Goal: Information Seeking & Learning: Check status

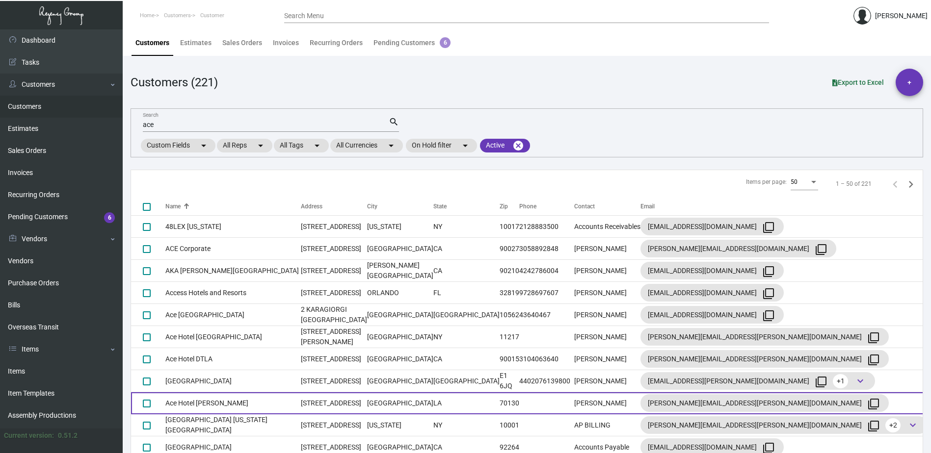
click at [239, 401] on td "Ace Hotel [PERSON_NAME]" at bounding box center [232, 404] width 135 height 22
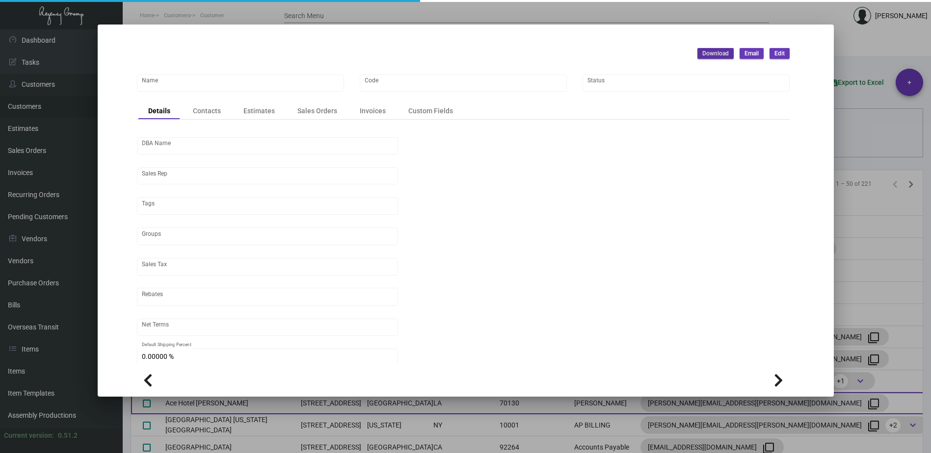
type input "Ace Hotel [PERSON_NAME]"
type input "490"
type input "[PERSON_NAME]"
type input "Out of State"
type input "Net 30"
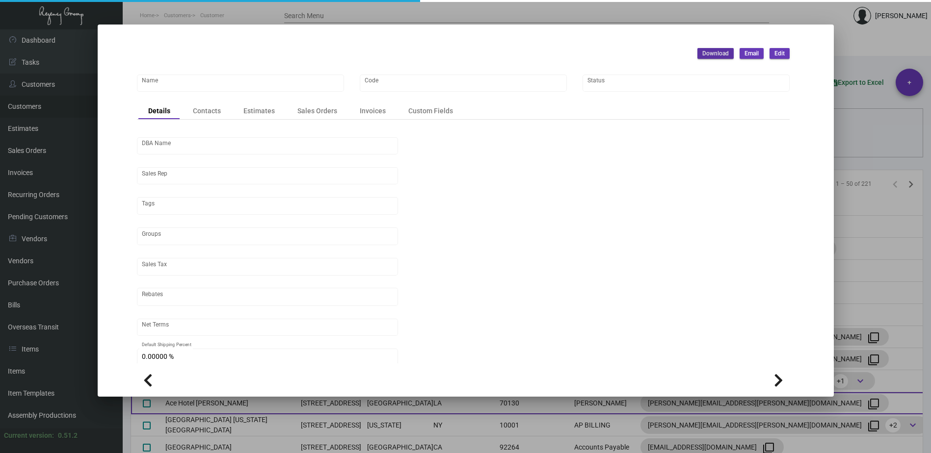
type input "United States Dollar $"
type input "$ 0.00"
checkbox input "true"
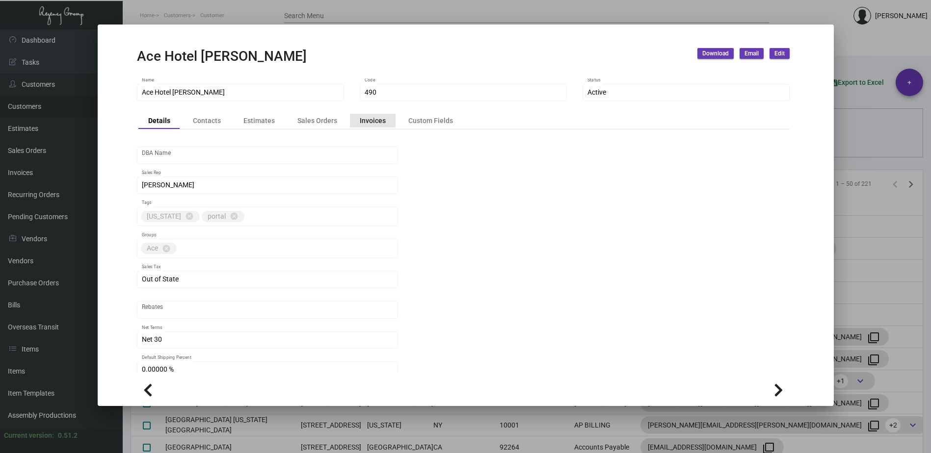
click at [374, 119] on div "Invoices" at bounding box center [373, 120] width 26 height 10
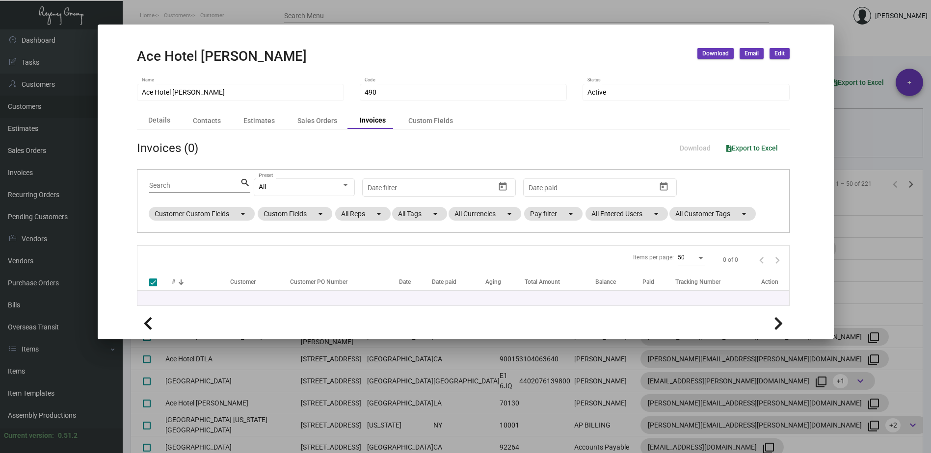
checkbox input "false"
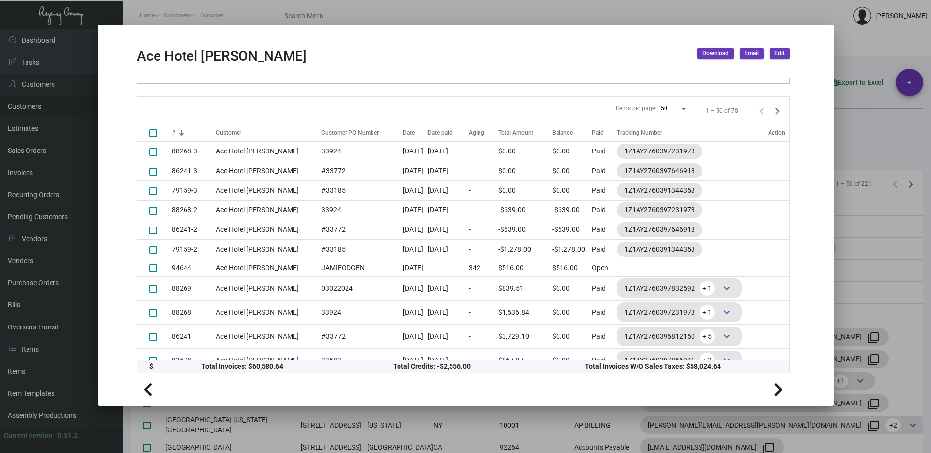
scroll to position [152, 0]
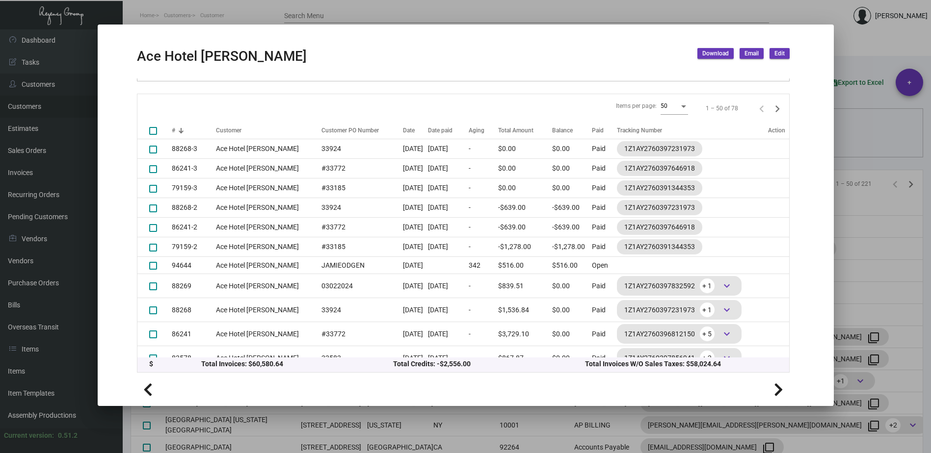
click at [655, 17] on div at bounding box center [465, 226] width 931 height 453
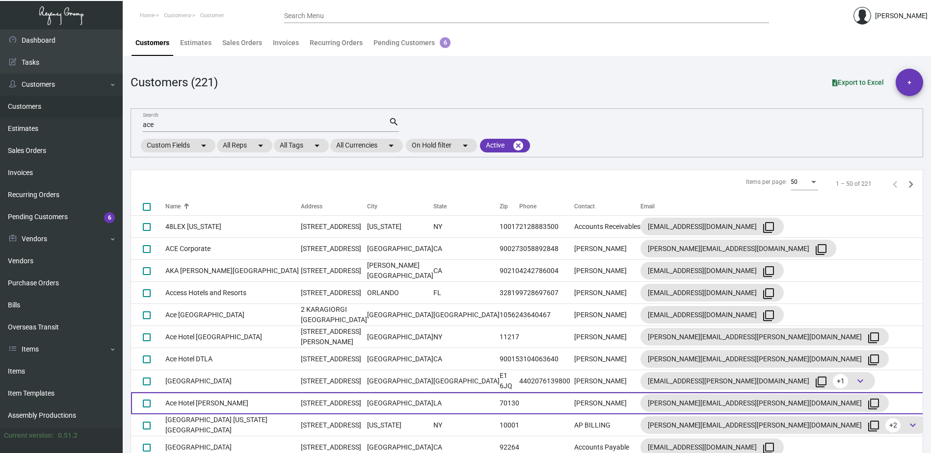
click at [301, 402] on td "[STREET_ADDRESS]" at bounding box center [334, 404] width 66 height 22
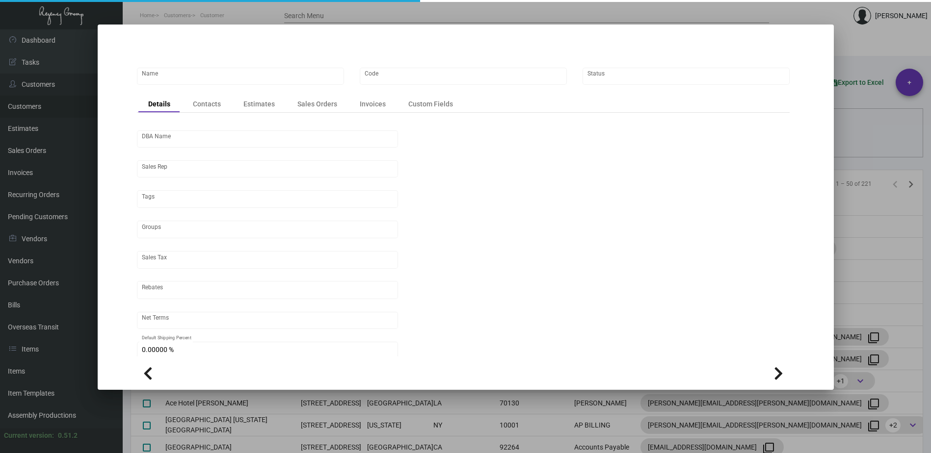
type input "Ace Hotel [PERSON_NAME]"
type input "490"
type input "[PERSON_NAME]"
type input "Out of State"
type input "Net 30"
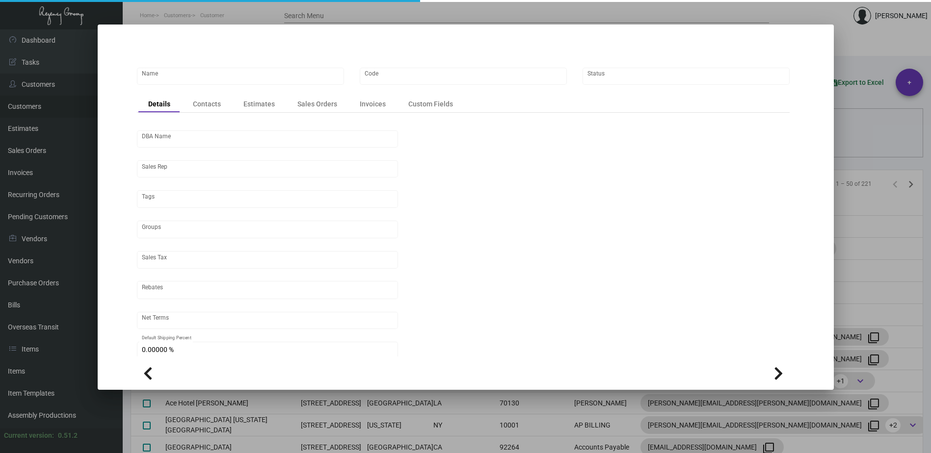
type input "United States Dollar $"
type input "$ 0.00"
checkbox input "true"
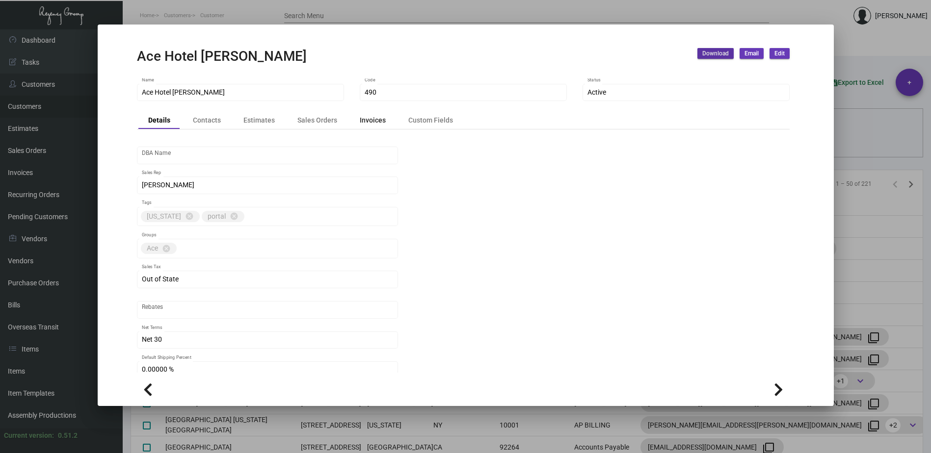
click at [370, 121] on div "Invoices" at bounding box center [373, 120] width 26 height 10
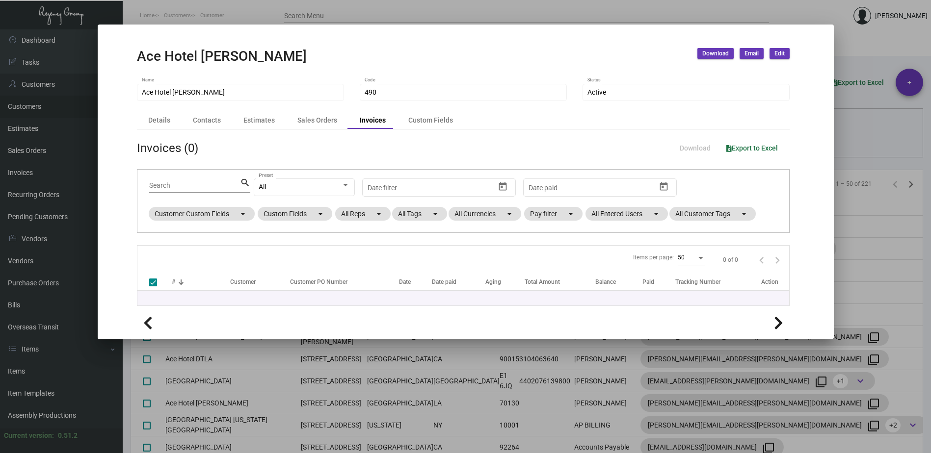
checkbox input "false"
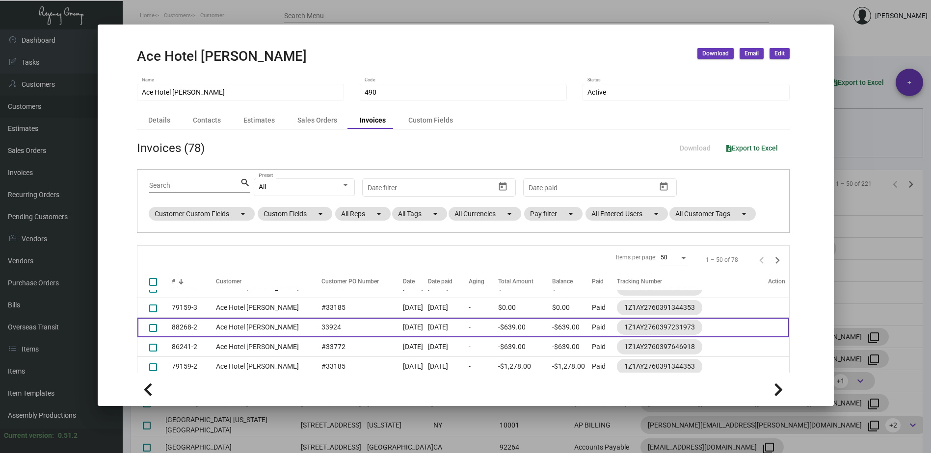
scroll to position [49, 0]
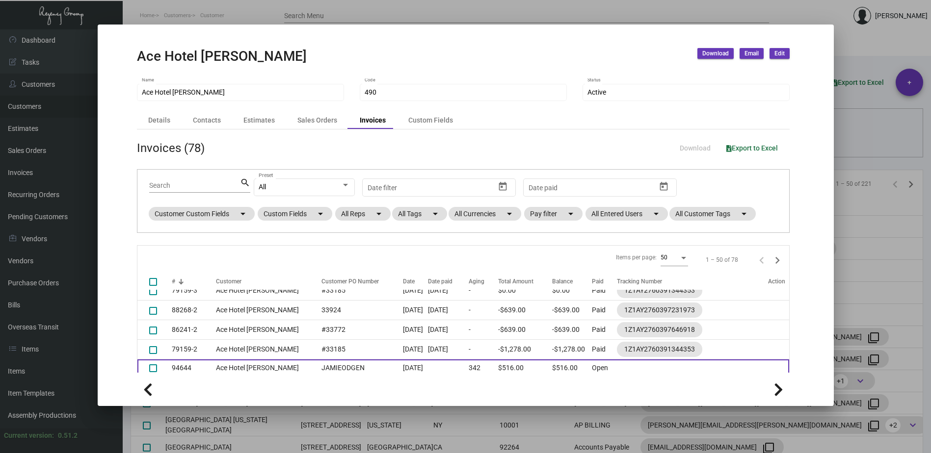
click at [245, 368] on td "Ace Hotel [PERSON_NAME]" at bounding box center [266, 368] width 101 height 17
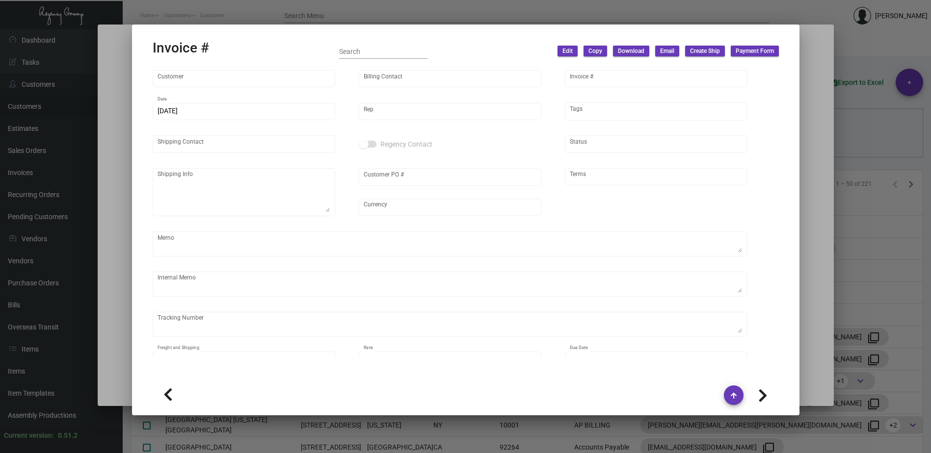
type input "Ace Hotel [PERSON_NAME]"
type input "[PERSON_NAME]"
type input "94644"
type input "[DATE]"
type input "[PERSON_NAME]"
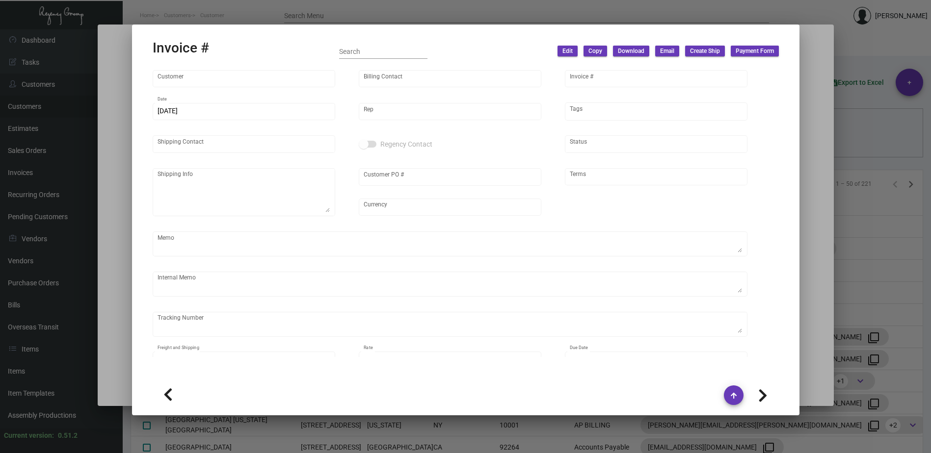
type input "[PERSON_NAME]"
type textarea "Ace Hotel [PERSON_NAME] [STREET_ADDRESS]"
type input "JAMIEODGEN"
type input "United States Dollar $"
type input "Net 30"
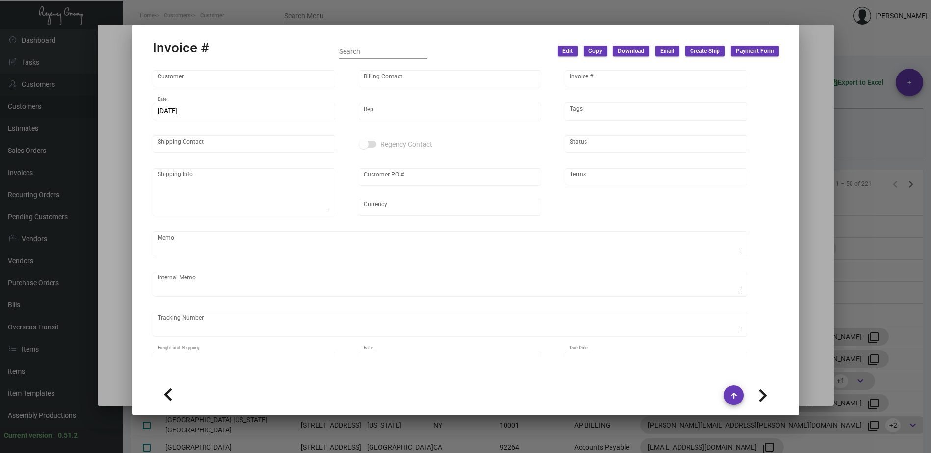
type textarea "TO BE DISPOSED"
type input "$ 0.00"
type input "[DATE]"
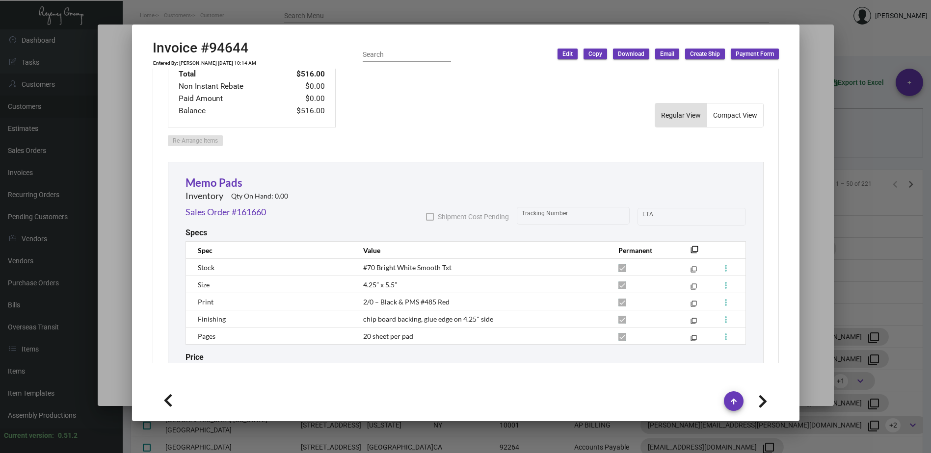
scroll to position [589, 0]
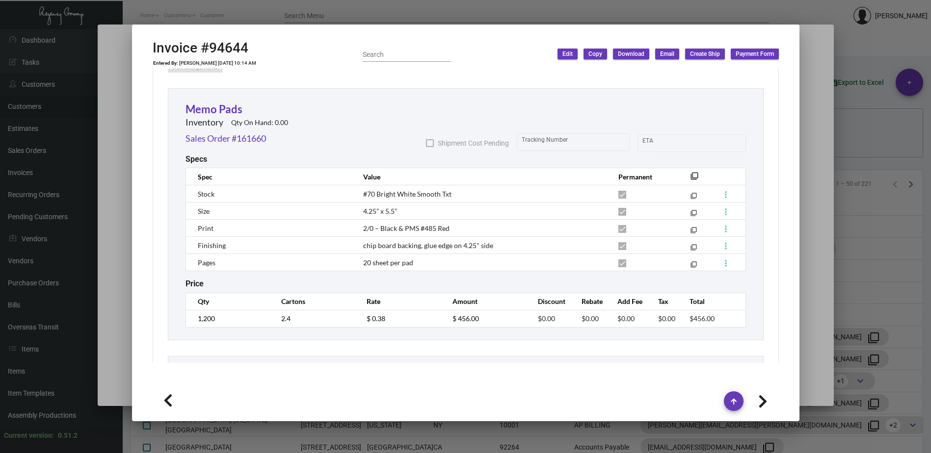
drag, startPoint x: 690, startPoint y: 10, endPoint x: 495, endPoint y: 148, distance: 238.7
click at [513, 138] on div "Ace Hotel [PERSON_NAME] Download Email Edit Ace Hotel [PERSON_NAME] Name 490 Co…" at bounding box center [465, 226] width 931 height 453
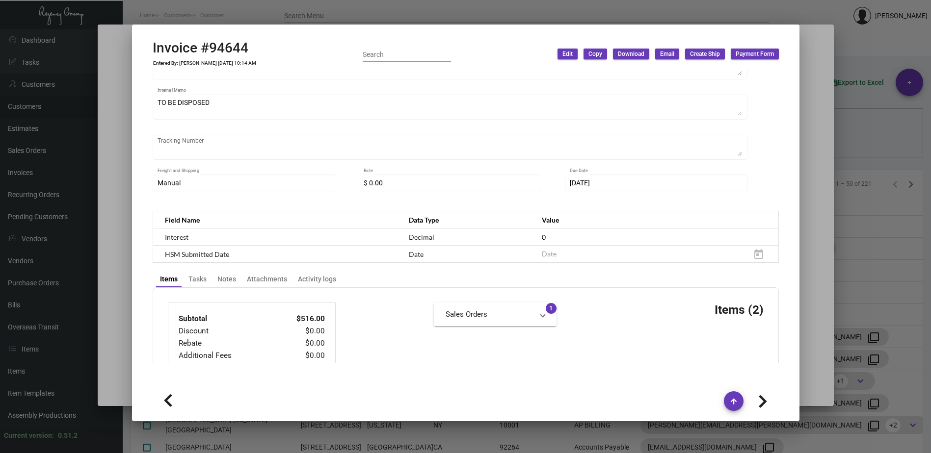
click at [362, 311] on div "Subtotal $516.00 Discount $0.00 Rebate $0.00 Additional Fees $0.00 Shipping $0.…" at bounding box center [466, 375] width 596 height 144
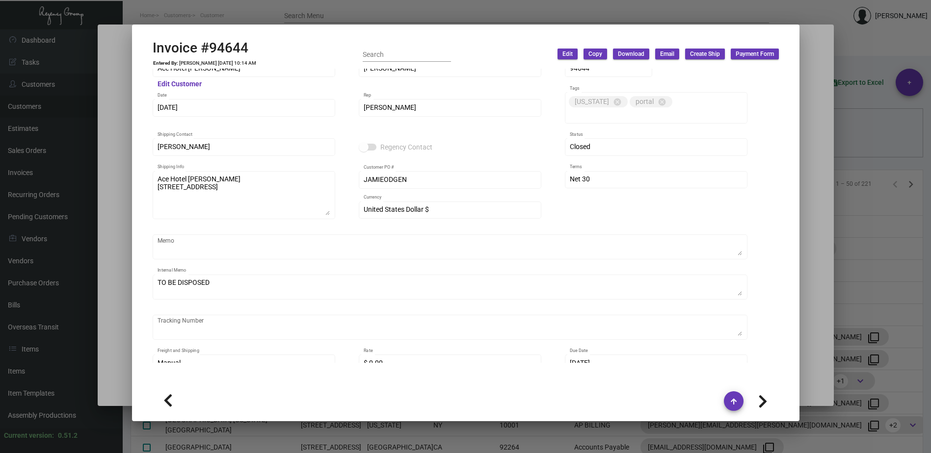
scroll to position [0, 0]
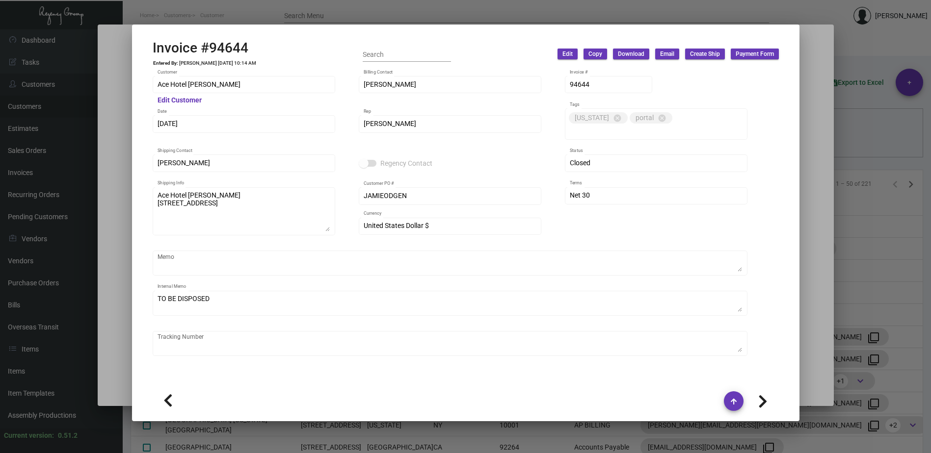
click at [508, 9] on div at bounding box center [465, 226] width 931 height 453
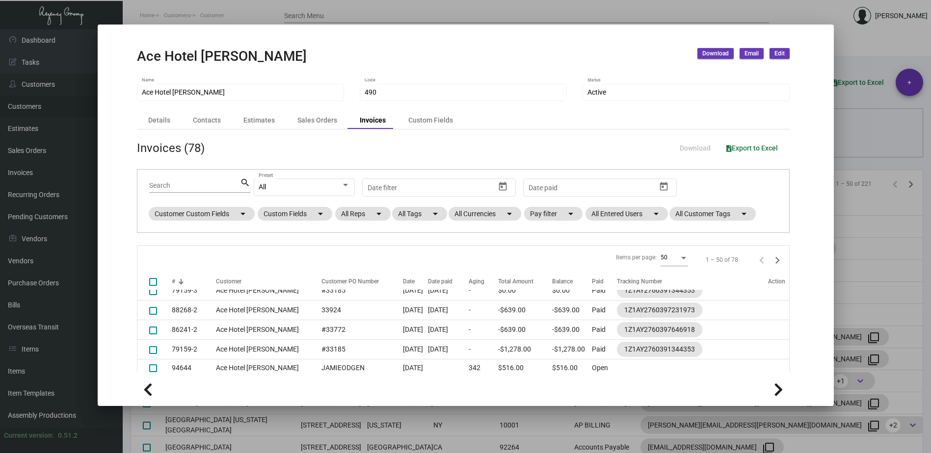
click at [807, 15] on div at bounding box center [465, 226] width 931 height 453
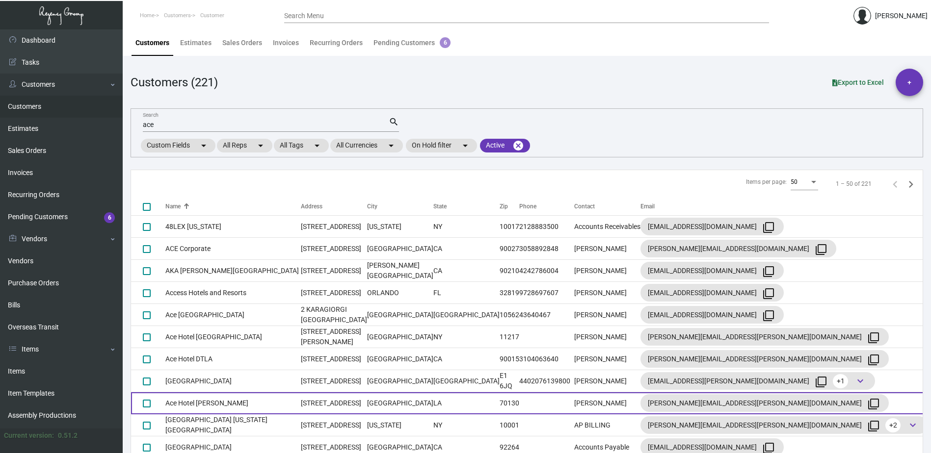
click at [301, 409] on td "[STREET_ADDRESS]" at bounding box center [334, 404] width 66 height 22
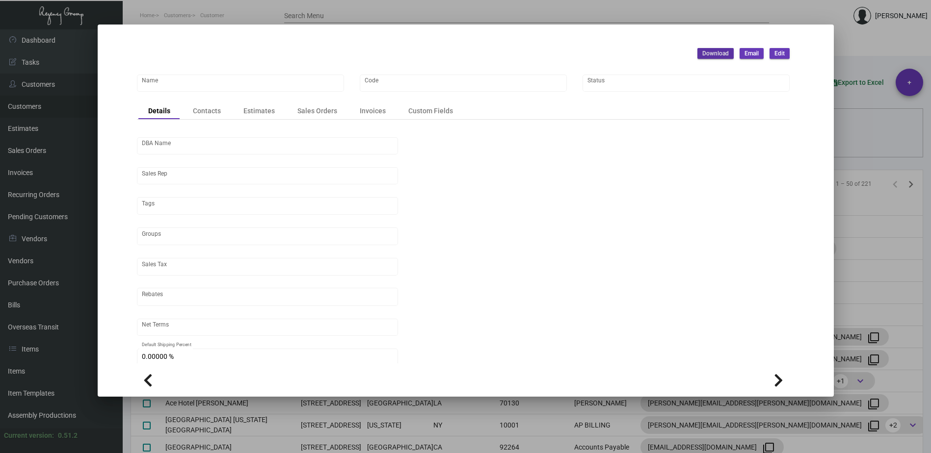
type input "Ace Hotel [PERSON_NAME]"
type input "490"
type input "[PERSON_NAME]"
type input "Out of State"
type input "Net 30"
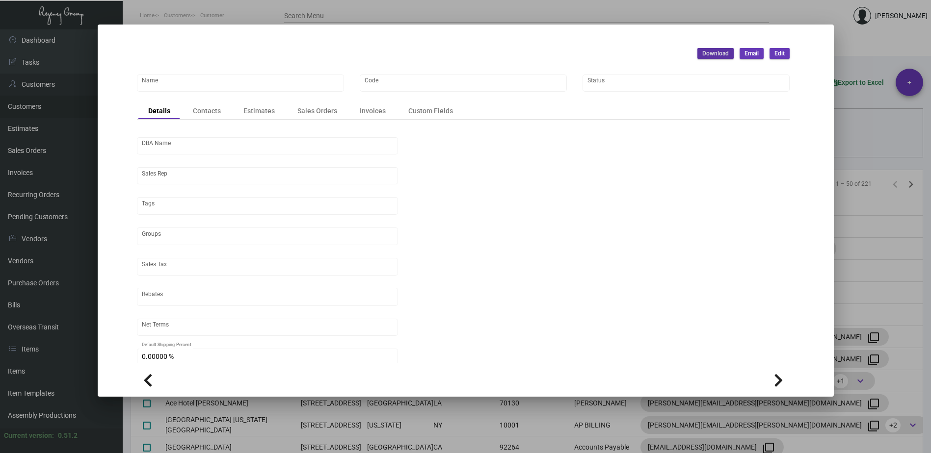
type input "United States Dollar $"
type input "$ 0.00"
checkbox input "true"
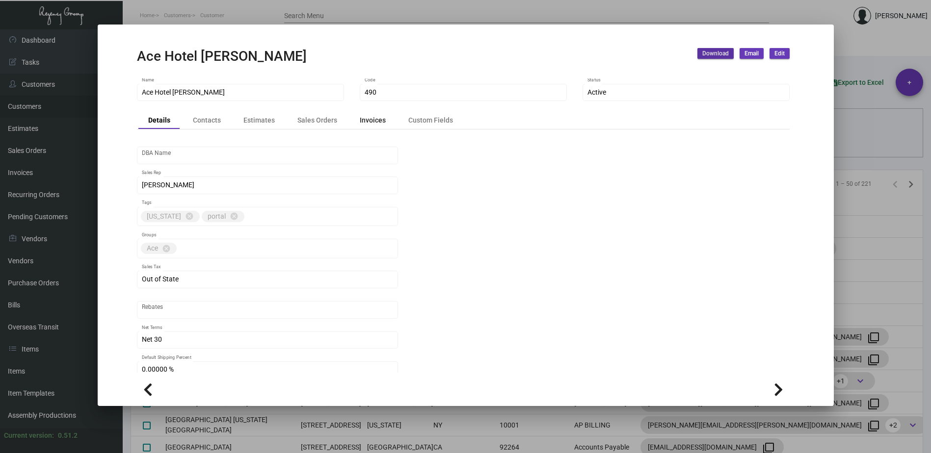
click at [368, 121] on div "Invoices" at bounding box center [373, 120] width 26 height 10
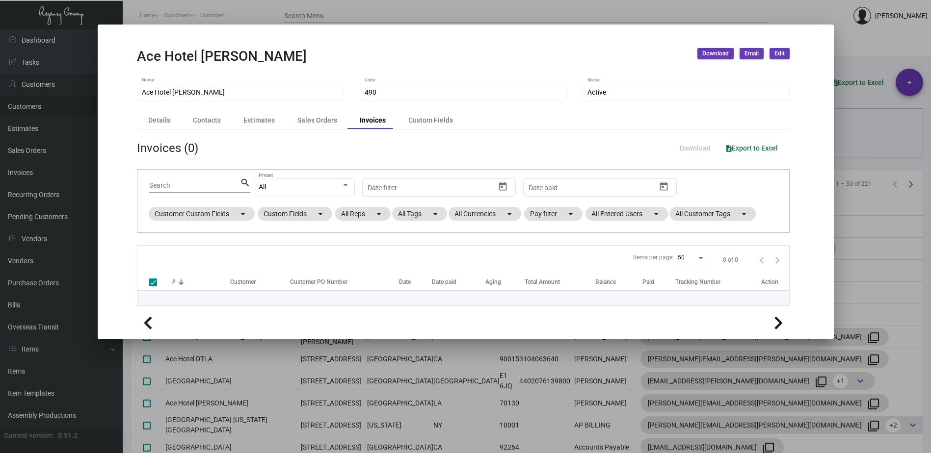
checkbox input "false"
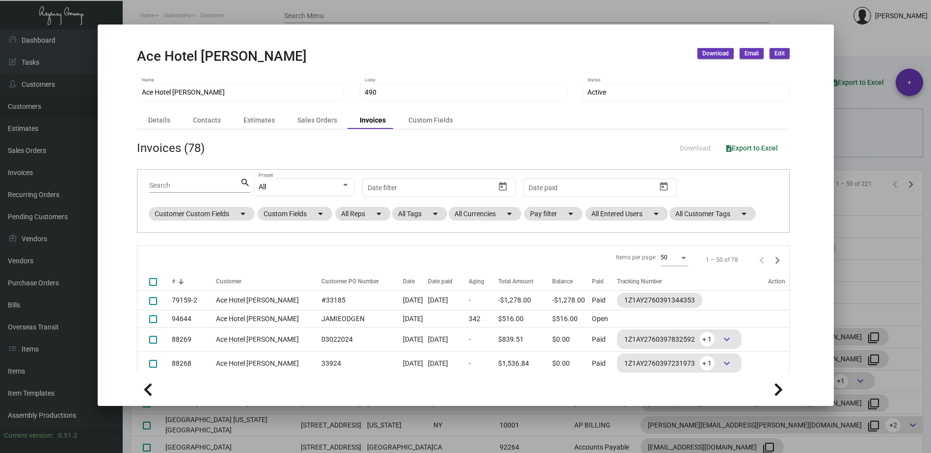
scroll to position [49, 0]
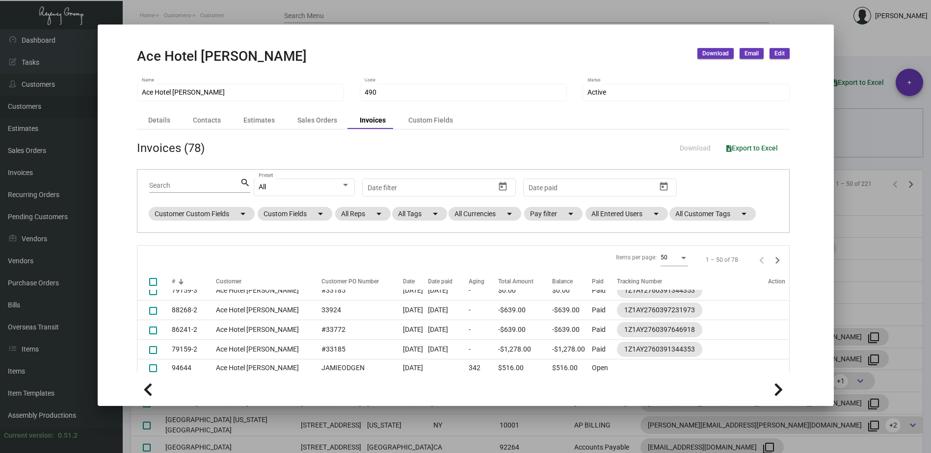
click at [593, 15] on div at bounding box center [465, 226] width 931 height 453
